Goal: Task Accomplishment & Management: Use online tool/utility

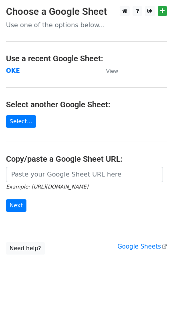
click at [117, 68] on main "Choose a Google Sheet Use one of the options below... Use a recent Google Sheet…" at bounding box center [86, 130] width 173 height 248
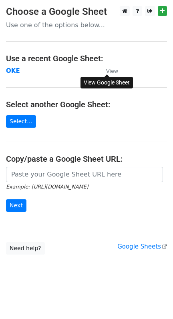
click at [115, 69] on small "View" at bounding box center [112, 71] width 12 height 6
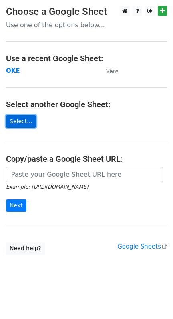
click at [23, 124] on link "Select..." at bounding box center [21, 121] width 30 height 12
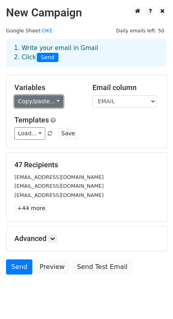
click at [56, 101] on link "Copy/paste..." at bounding box center [38, 101] width 49 height 12
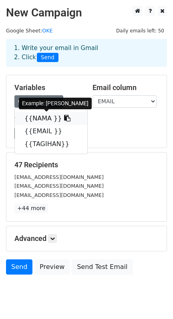
click at [64, 118] on icon at bounding box center [67, 118] width 6 height 6
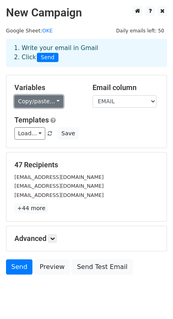
click at [48, 100] on link "Copy/paste..." at bounding box center [38, 101] width 49 height 12
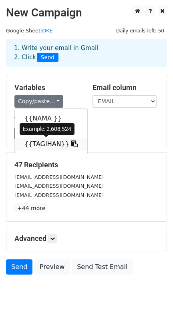
click at [71, 145] on icon at bounding box center [74, 143] width 6 height 6
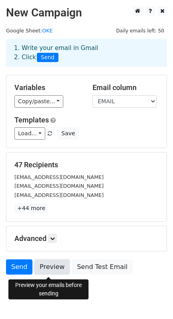
click at [47, 272] on link "Preview" at bounding box center [51, 266] width 35 height 15
click at [46, 273] on link "Preview" at bounding box center [51, 266] width 35 height 15
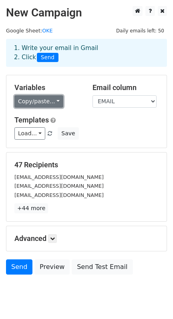
click at [50, 100] on link "Copy/paste..." at bounding box center [38, 101] width 49 height 12
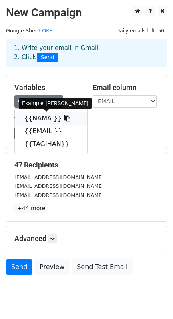
click at [64, 119] on icon at bounding box center [67, 118] width 6 height 6
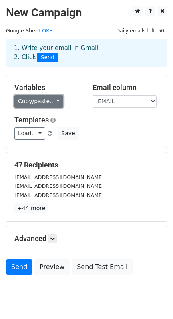
click at [56, 101] on link "Copy/paste..." at bounding box center [38, 101] width 49 height 12
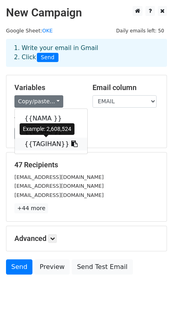
click at [71, 145] on icon at bounding box center [74, 143] width 6 height 6
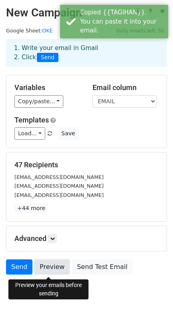
click at [52, 265] on link "Preview" at bounding box center [51, 266] width 35 height 15
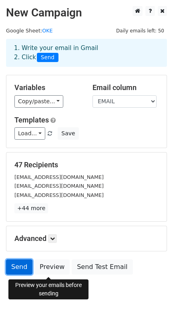
click at [21, 272] on link "Send" at bounding box center [19, 266] width 26 height 15
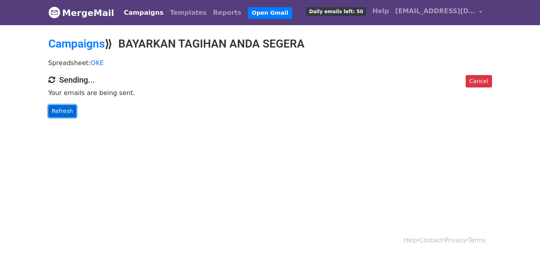
click at [65, 113] on link "Refresh" at bounding box center [62, 111] width 28 height 12
click at [68, 115] on link "Refresh" at bounding box center [62, 111] width 28 height 12
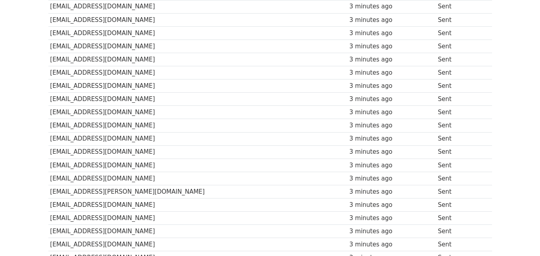
scroll to position [480, 0]
